Goal: Transaction & Acquisition: Subscribe to service/newsletter

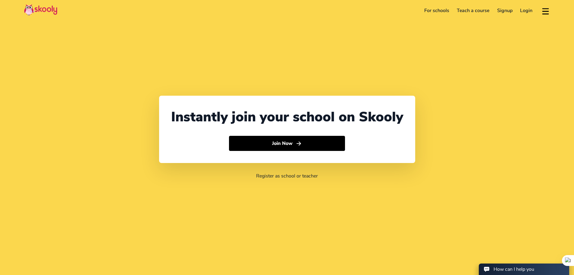
select select "852"
select select "[GEOGRAPHIC_DATA]"
select select "Asia/Hong_Kong"
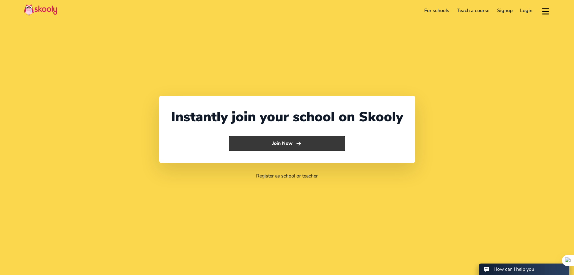
click at [276, 145] on button "Join Now" at bounding box center [287, 143] width 116 height 15
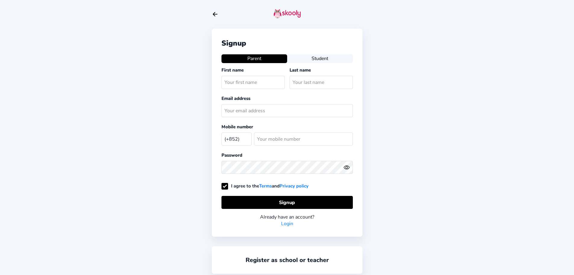
select select "HK"
click at [310, 56] on button "Student" at bounding box center [320, 58] width 66 height 8
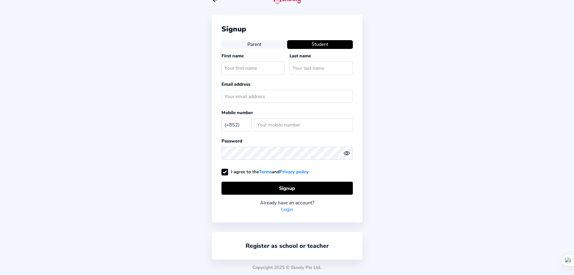
scroll to position [14, 0]
click at [287, 209] on link "Login" at bounding box center [287, 209] width 12 height 7
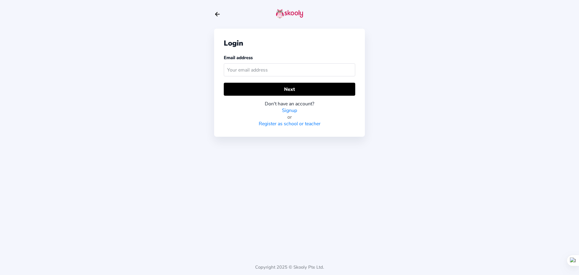
click at [280, 71] on input "text" at bounding box center [289, 69] width 131 height 13
type input "[EMAIL_ADDRESS][DOMAIN_NAME]"
